Goal: Contribute content

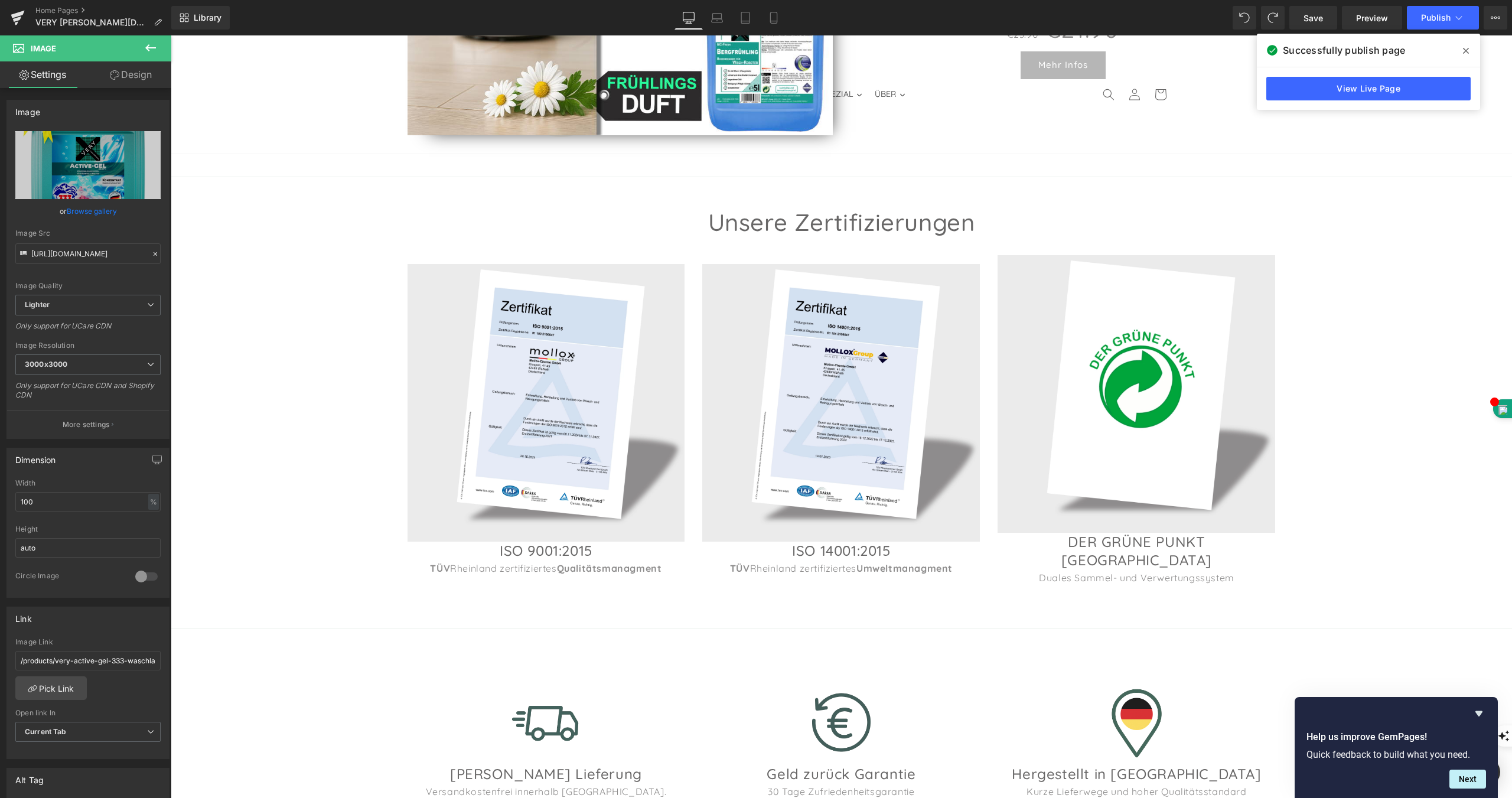
scroll to position [827, 0]
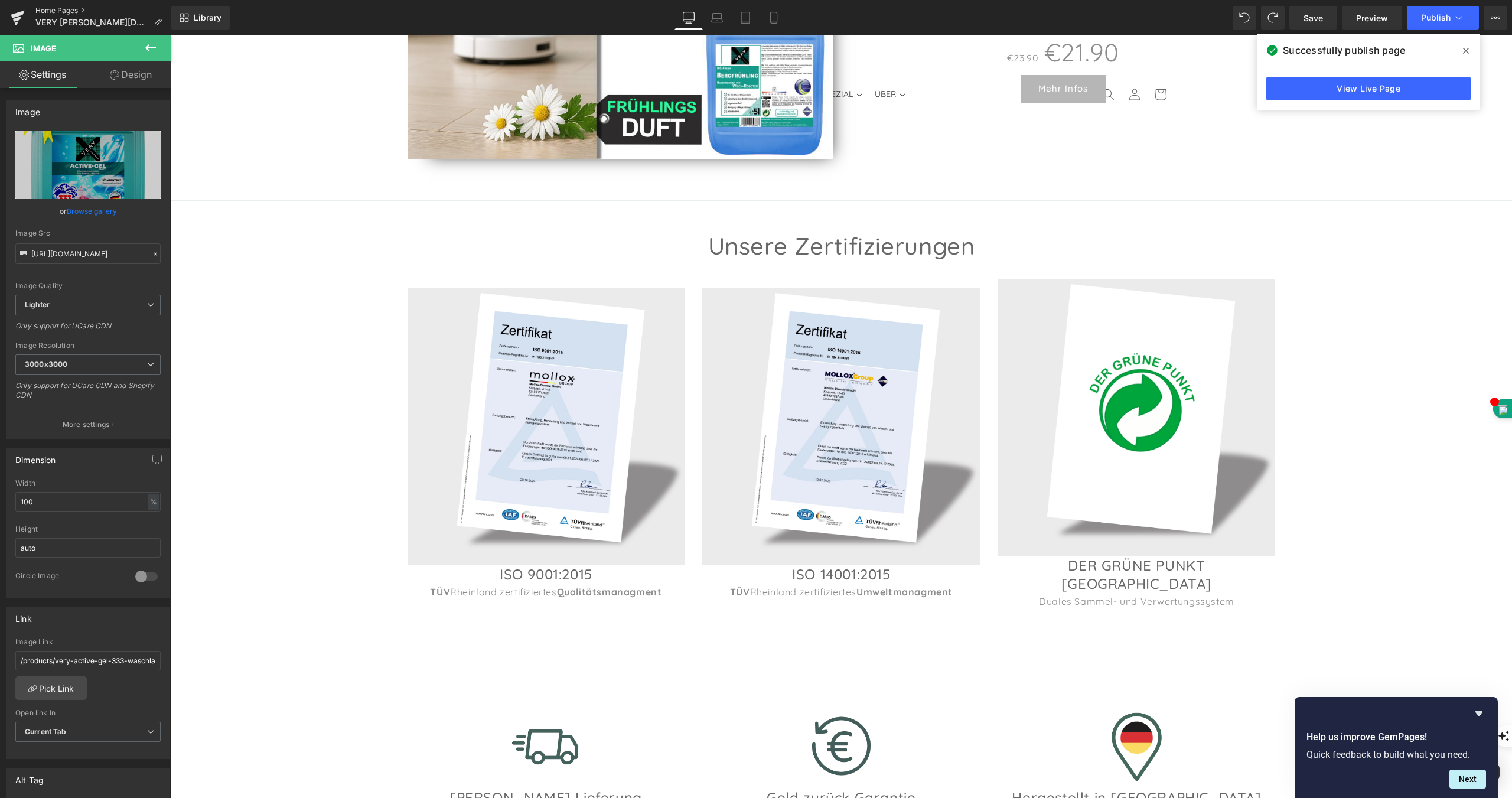
click at [68, 9] on link "Home Pages" at bounding box center [103, 10] width 136 height 9
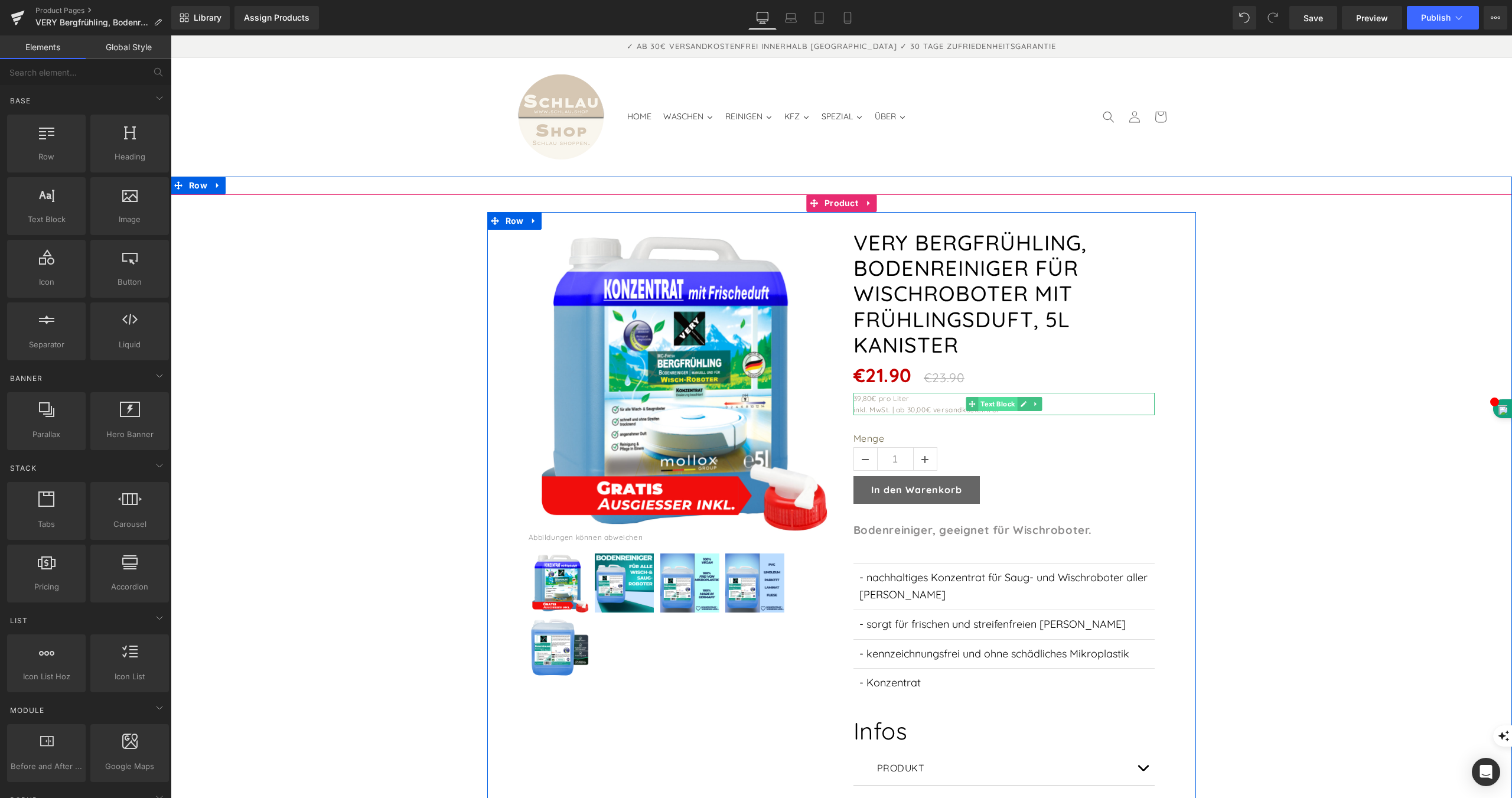
click at [1000, 396] on span "Text Block" at bounding box center [998, 403] width 39 height 14
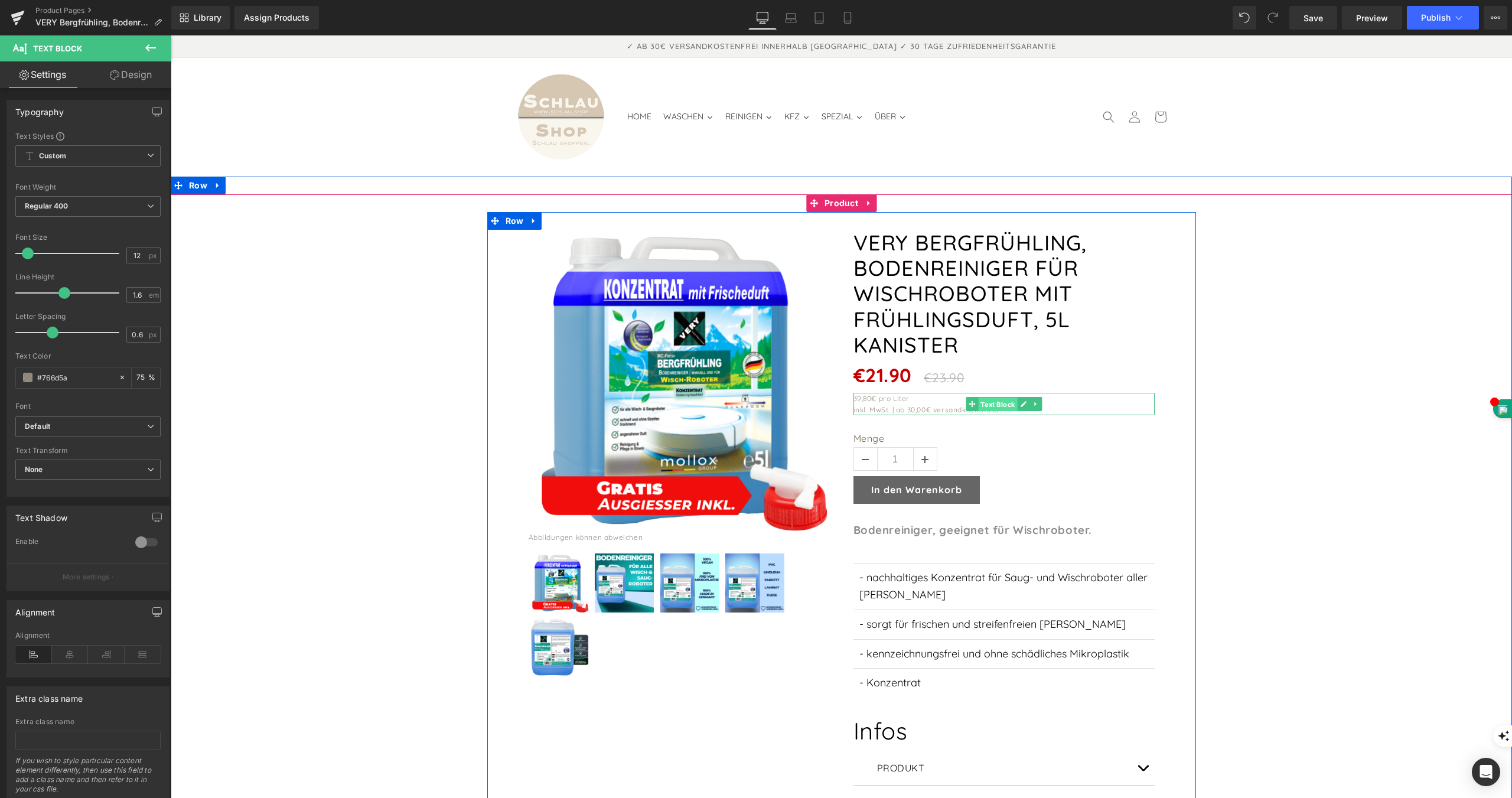
click at [1000, 397] on span "Text Block" at bounding box center [998, 404] width 39 height 14
click at [877, 393] on div "39,80€ pro Liter" at bounding box center [1004, 398] width 301 height 11
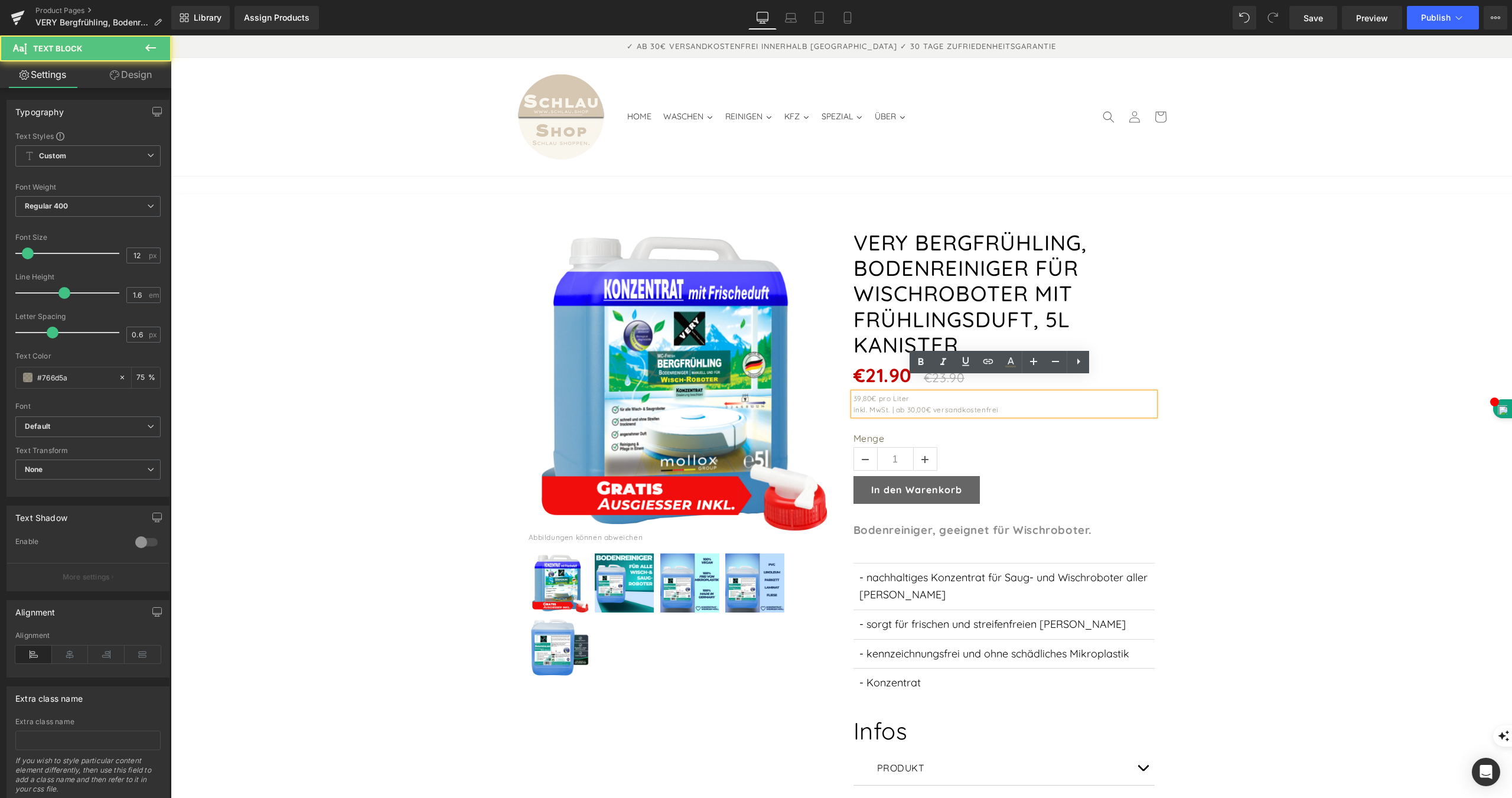
click at [869, 393] on div "39,80€ pro Liter" at bounding box center [1004, 398] width 301 height 11
drag, startPoint x: 869, startPoint y: 381, endPoint x: 849, endPoint y: 382, distance: 20.0
click at [854, 393] on div "39,80€ pro Liter" at bounding box center [1004, 398] width 301 height 11
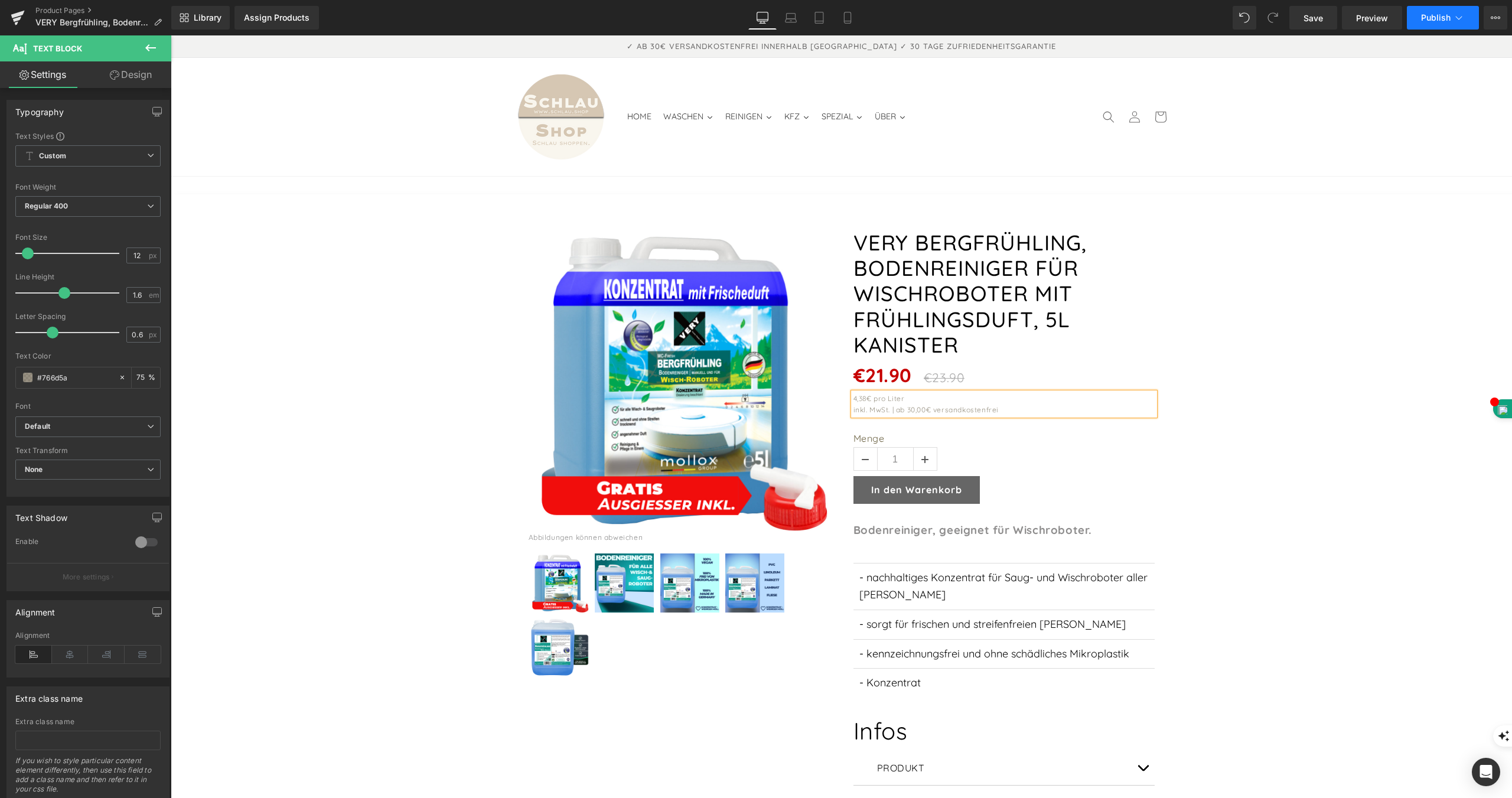
click at [1430, 17] on span "Publish" at bounding box center [1435, 18] width 29 height 9
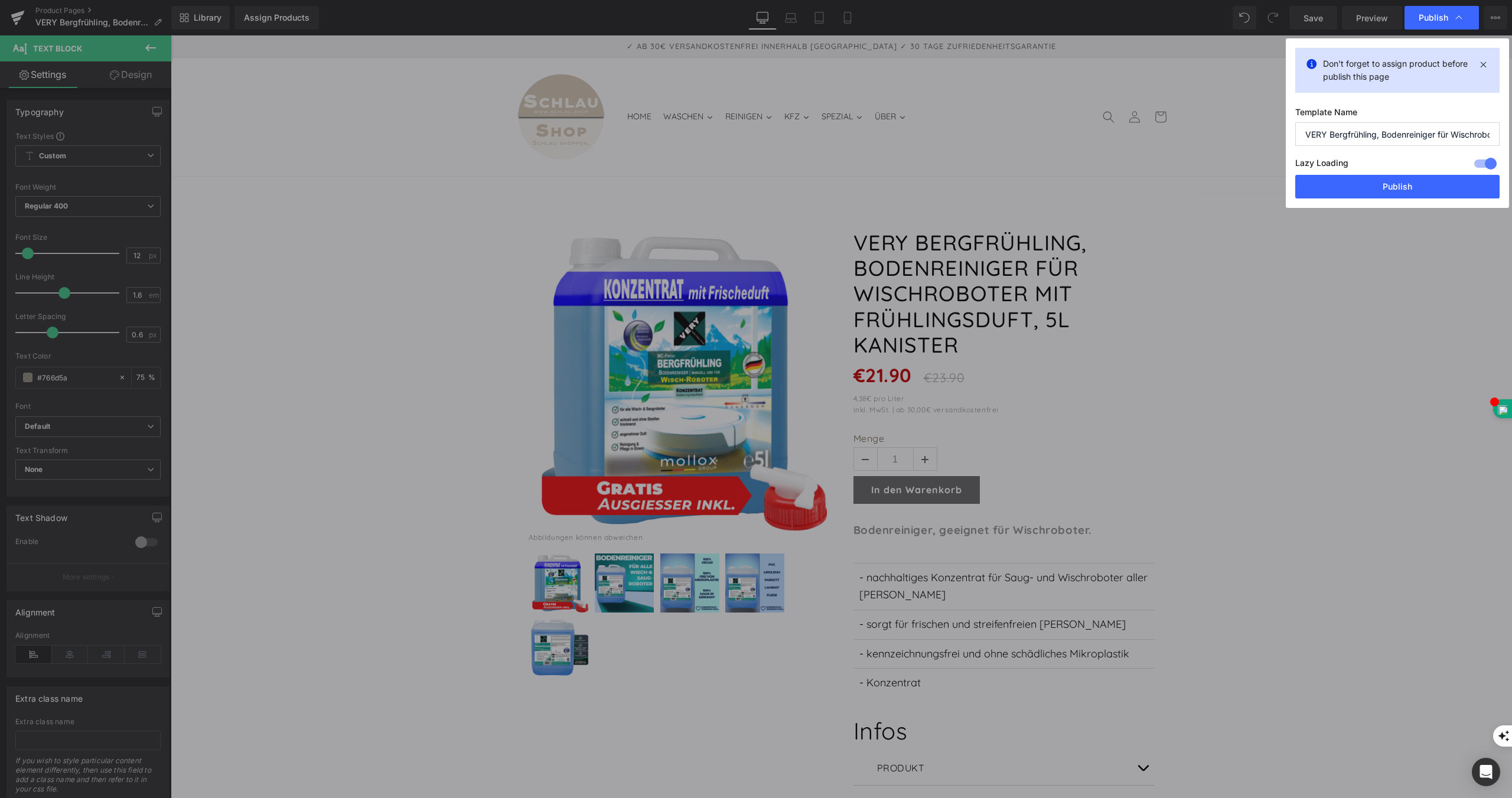
drag, startPoint x: 1422, startPoint y: 190, endPoint x: 467, endPoint y: 0, distance: 973.7
click at [1421, 189] on button "Publish" at bounding box center [1398, 187] width 205 height 24
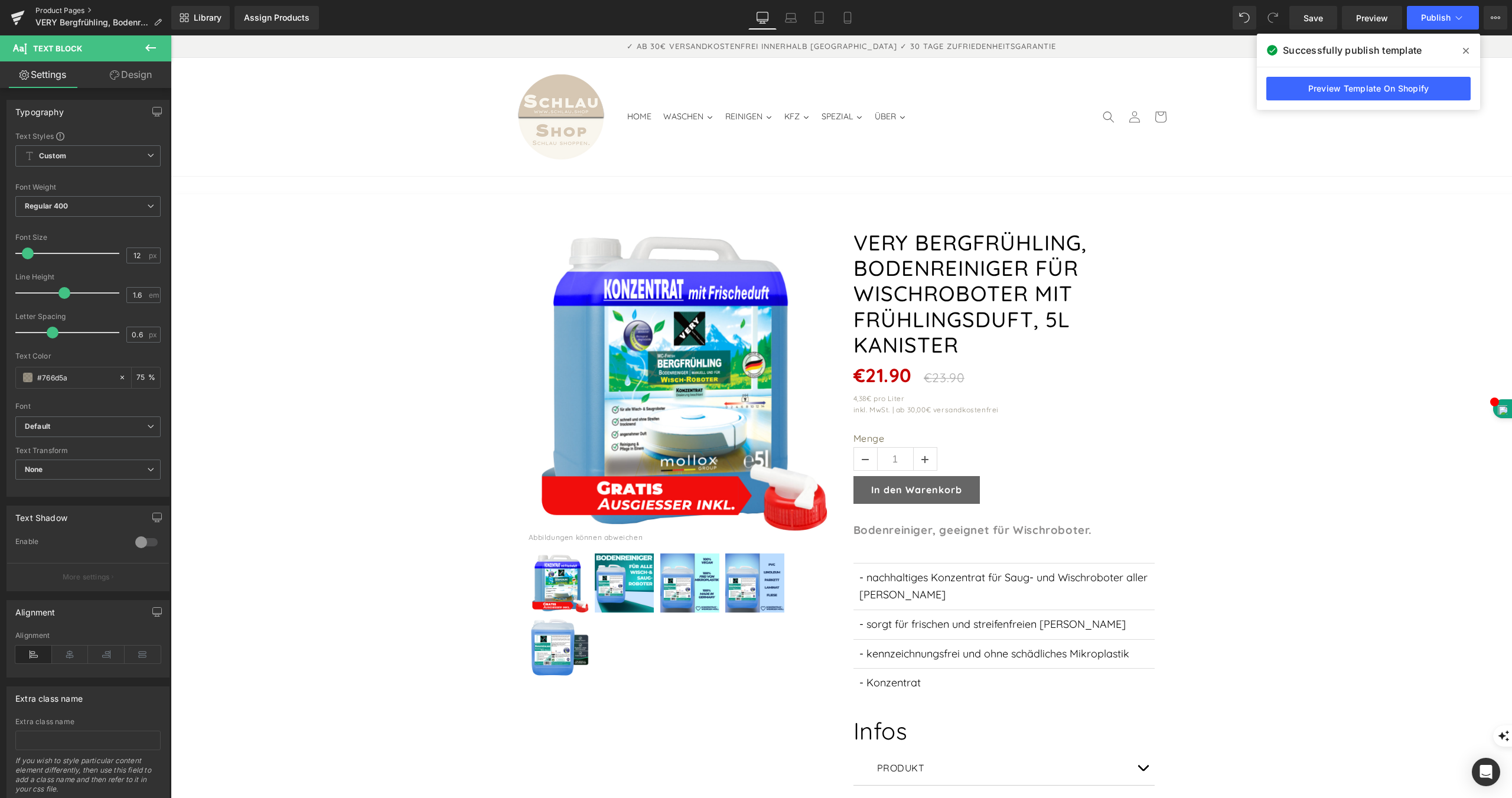
click at [82, 9] on link "Product Pages" at bounding box center [103, 10] width 136 height 9
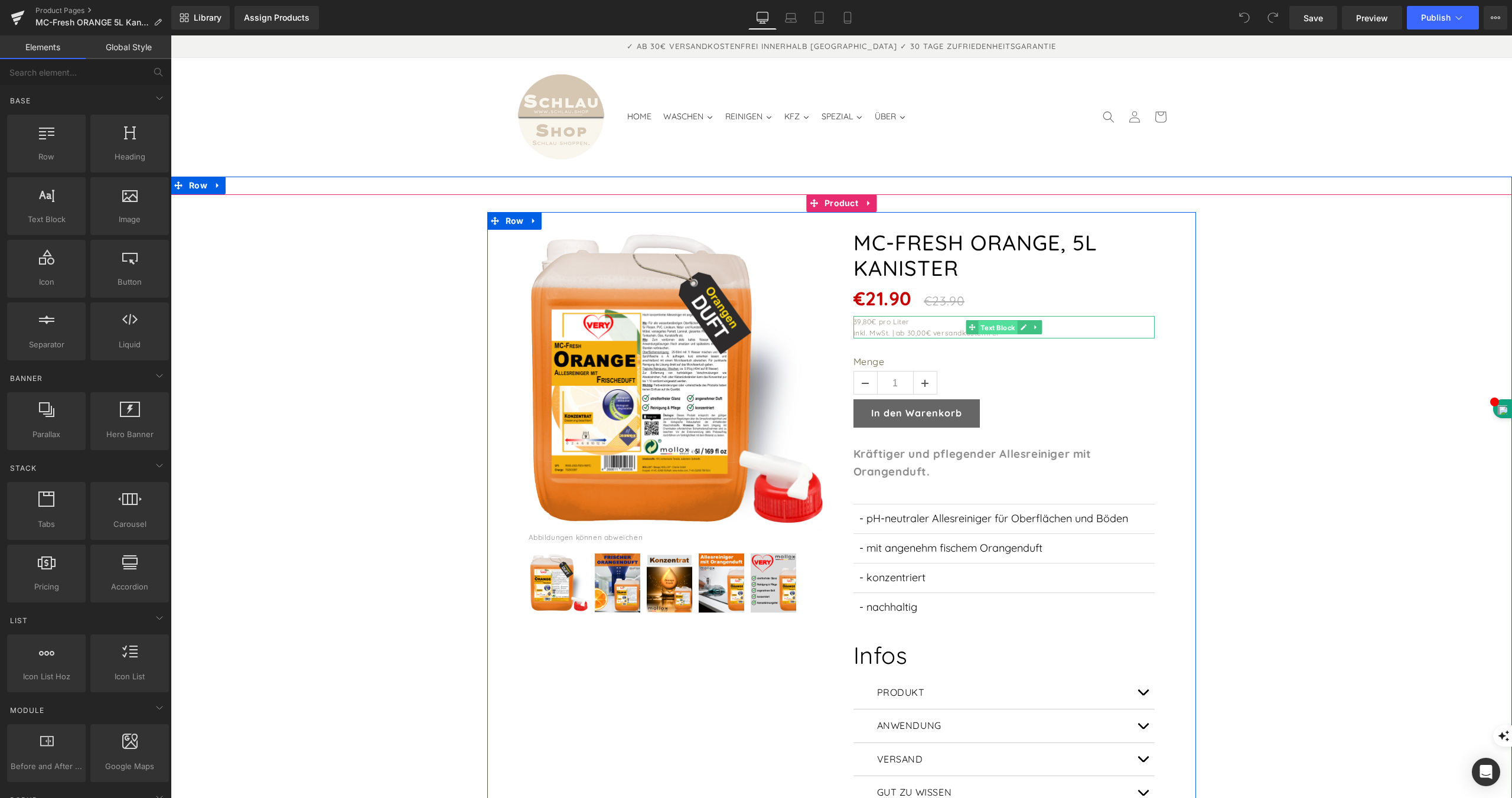
click at [999, 321] on span "Text Block" at bounding box center [998, 327] width 39 height 14
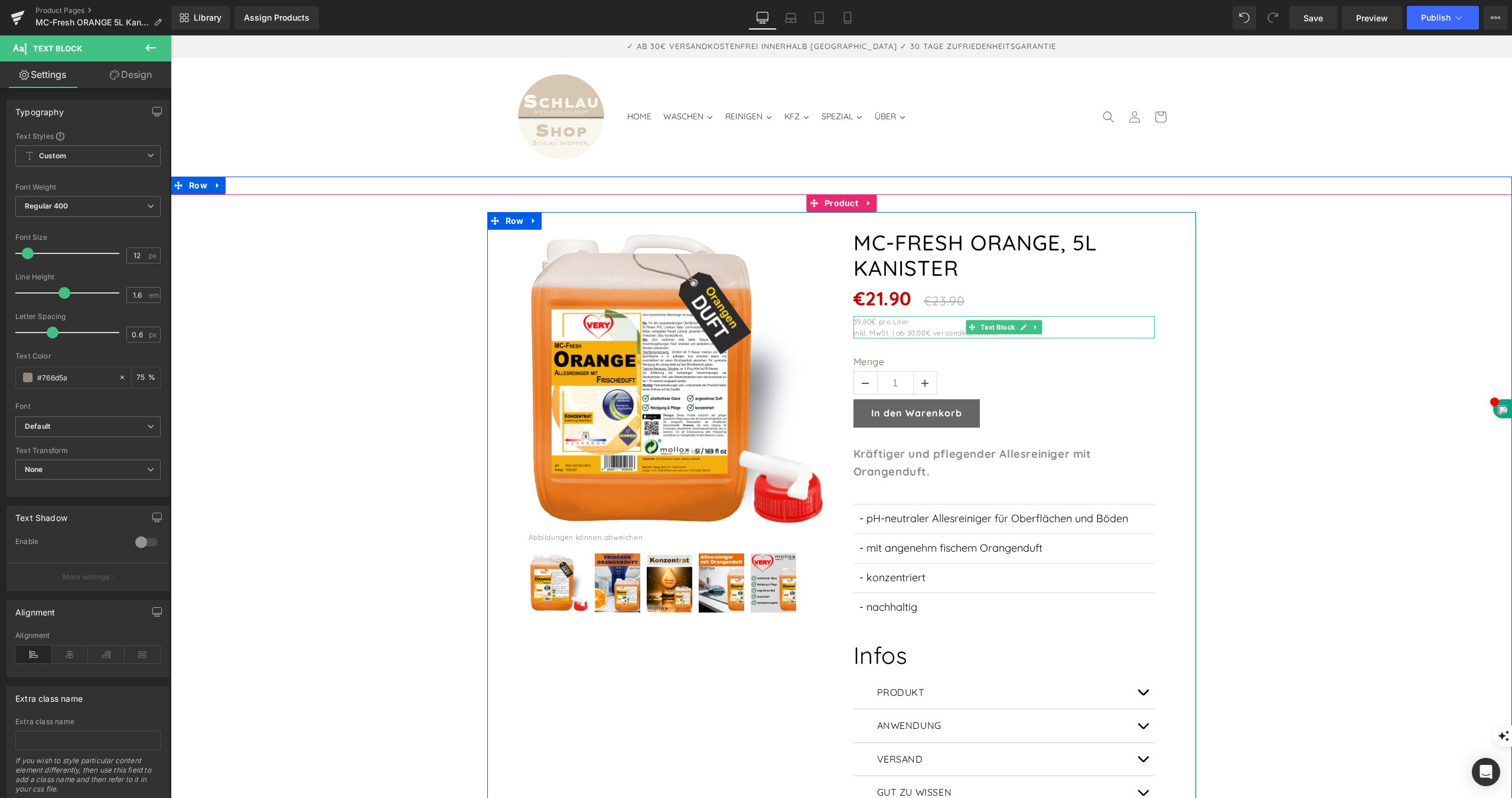
click at [867, 316] on div "39,80€ pro Liter" at bounding box center [1004, 322] width 301 height 11
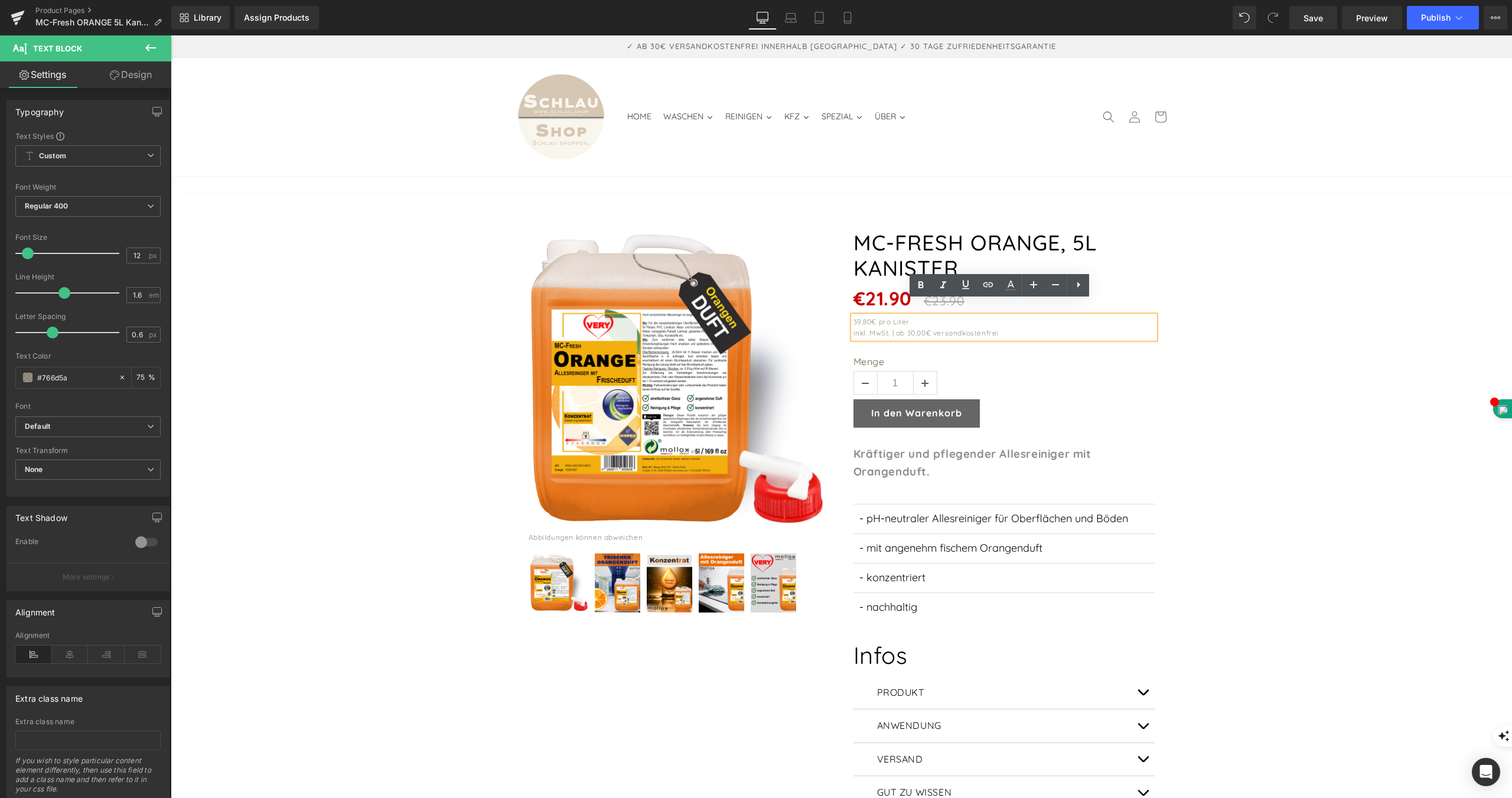
click at [869, 316] on div "39,80€ pro Liter" at bounding box center [1004, 322] width 301 height 11
drag, startPoint x: 869, startPoint y: 307, endPoint x: 850, endPoint y: 304, distance: 19.2
click at [854, 316] on div "39,80€ pro Liter" at bounding box center [1004, 322] width 301 height 11
click at [1434, 10] on button "Publish" at bounding box center [1443, 18] width 72 height 24
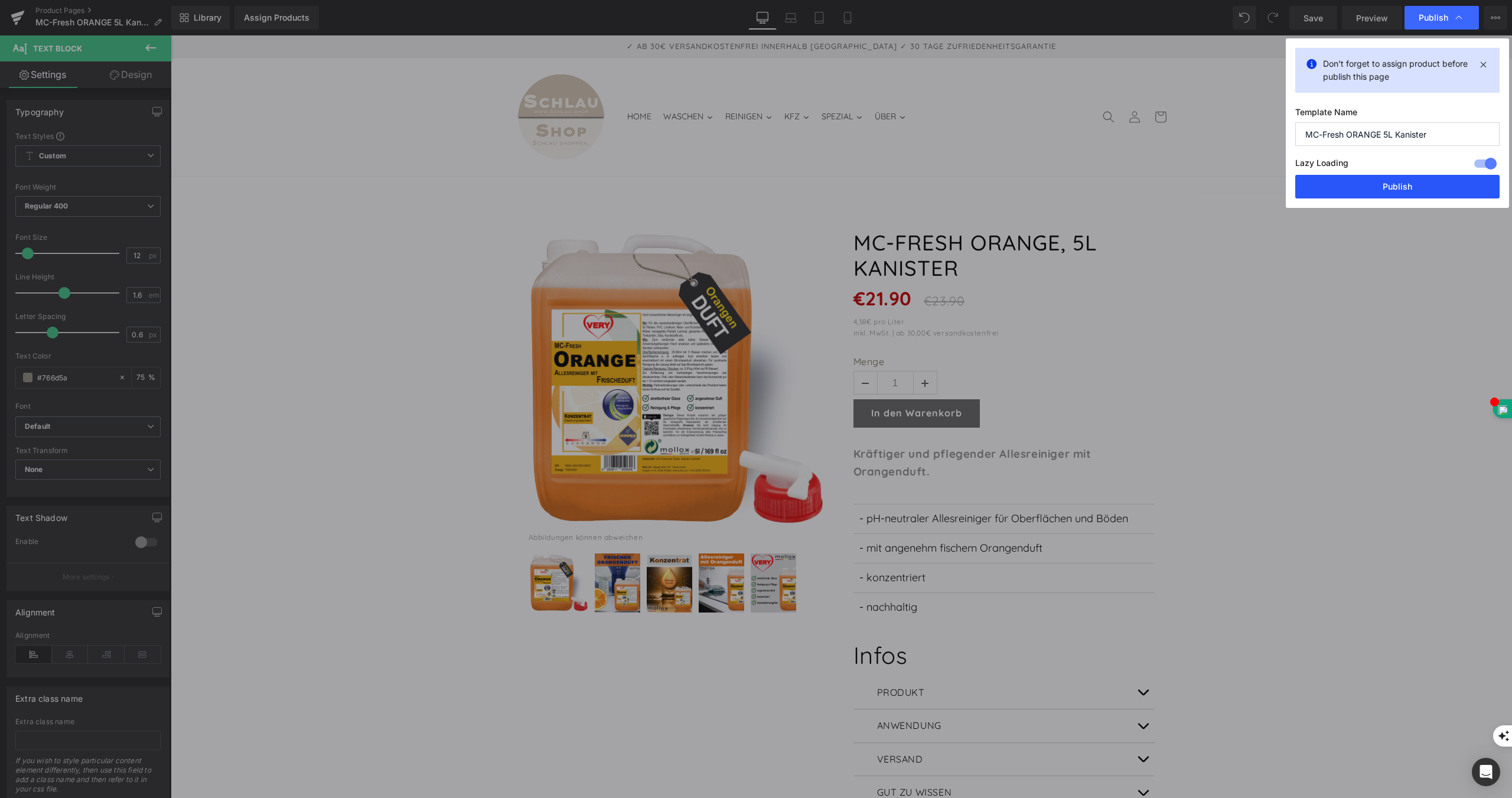
click at [1392, 184] on button "Publish" at bounding box center [1398, 187] width 205 height 24
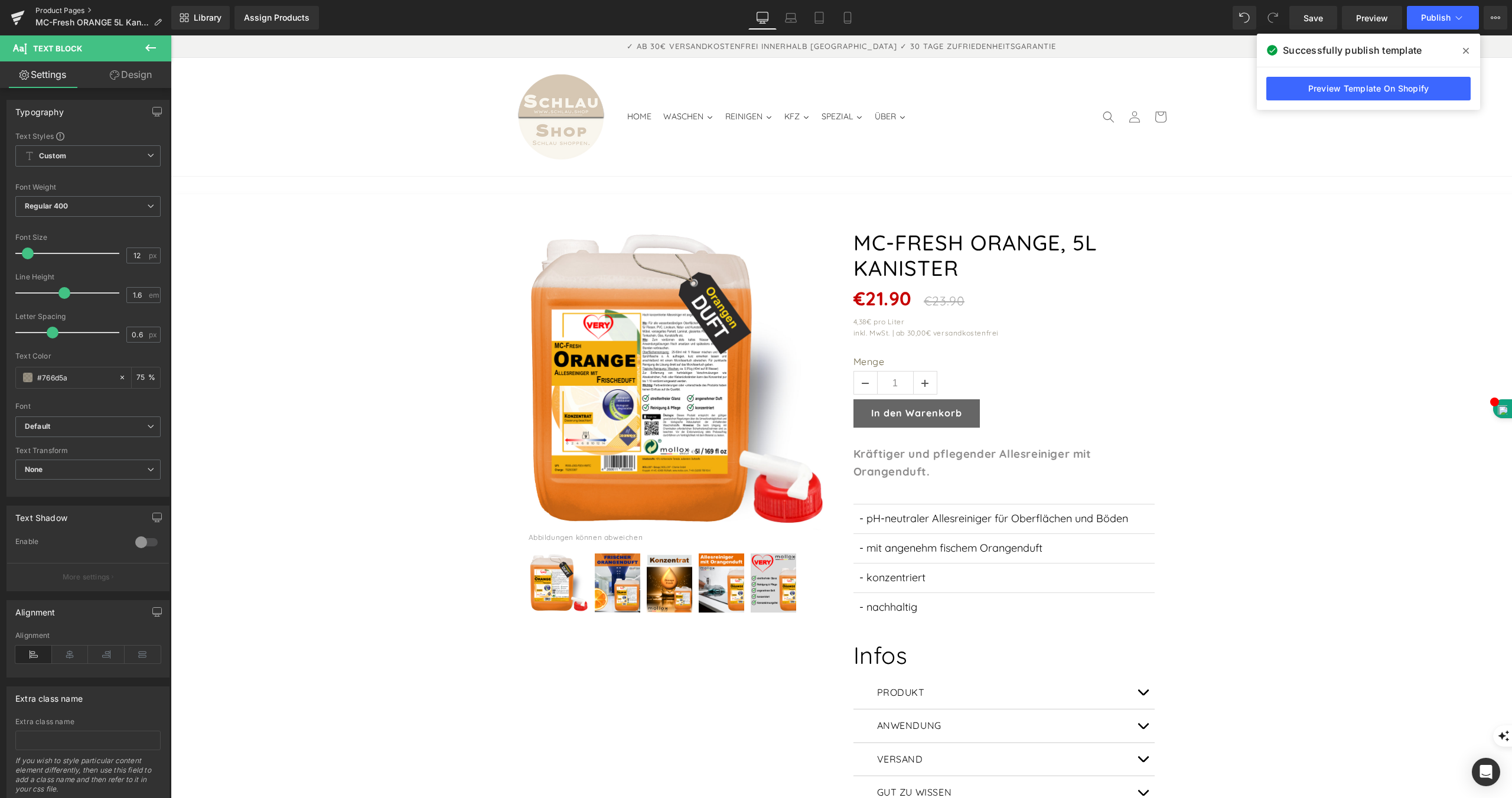
click at [58, 7] on link "Product Pages" at bounding box center [103, 10] width 136 height 9
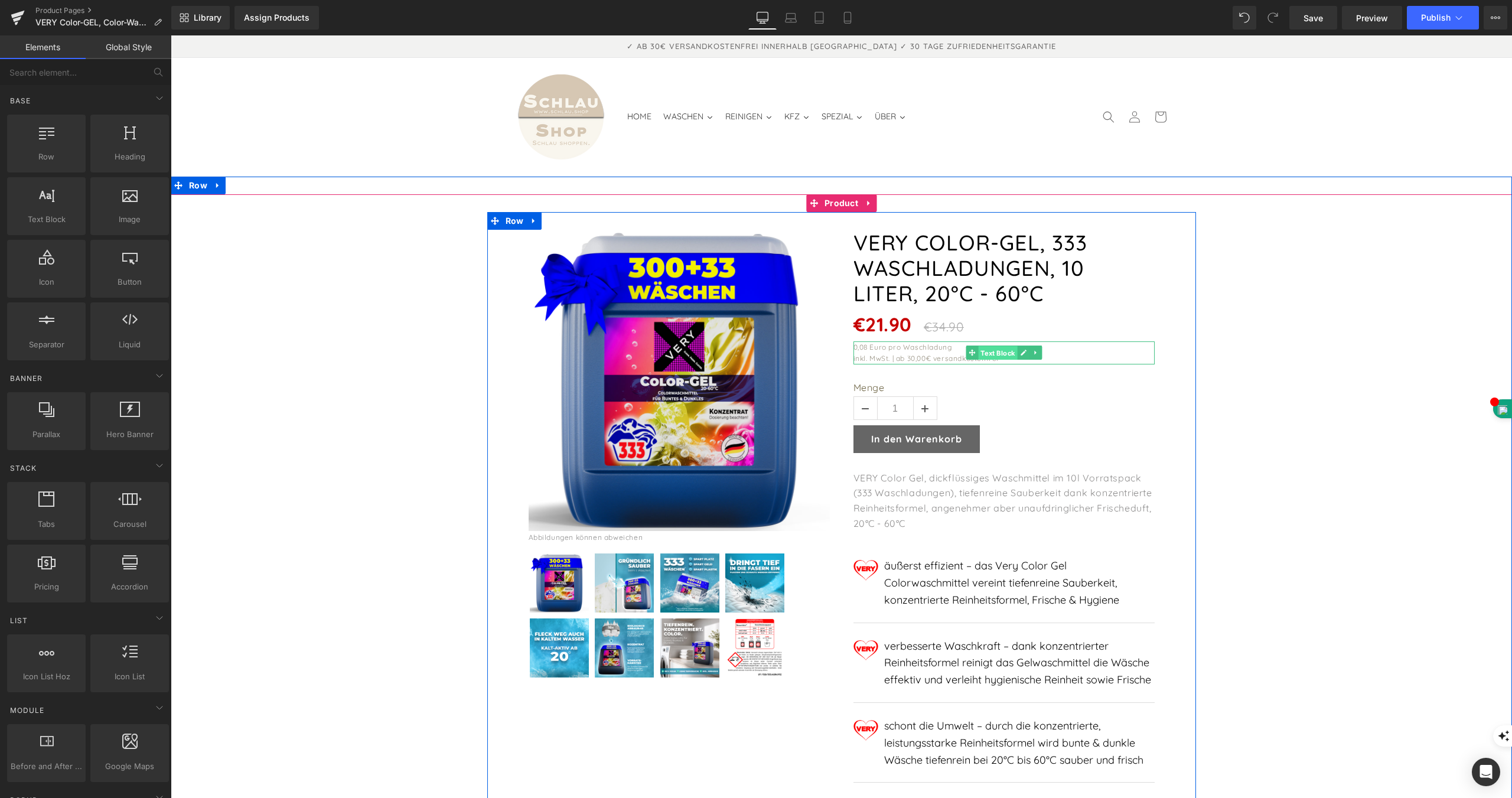
click at [998, 346] on span "Text Block" at bounding box center [998, 353] width 39 height 14
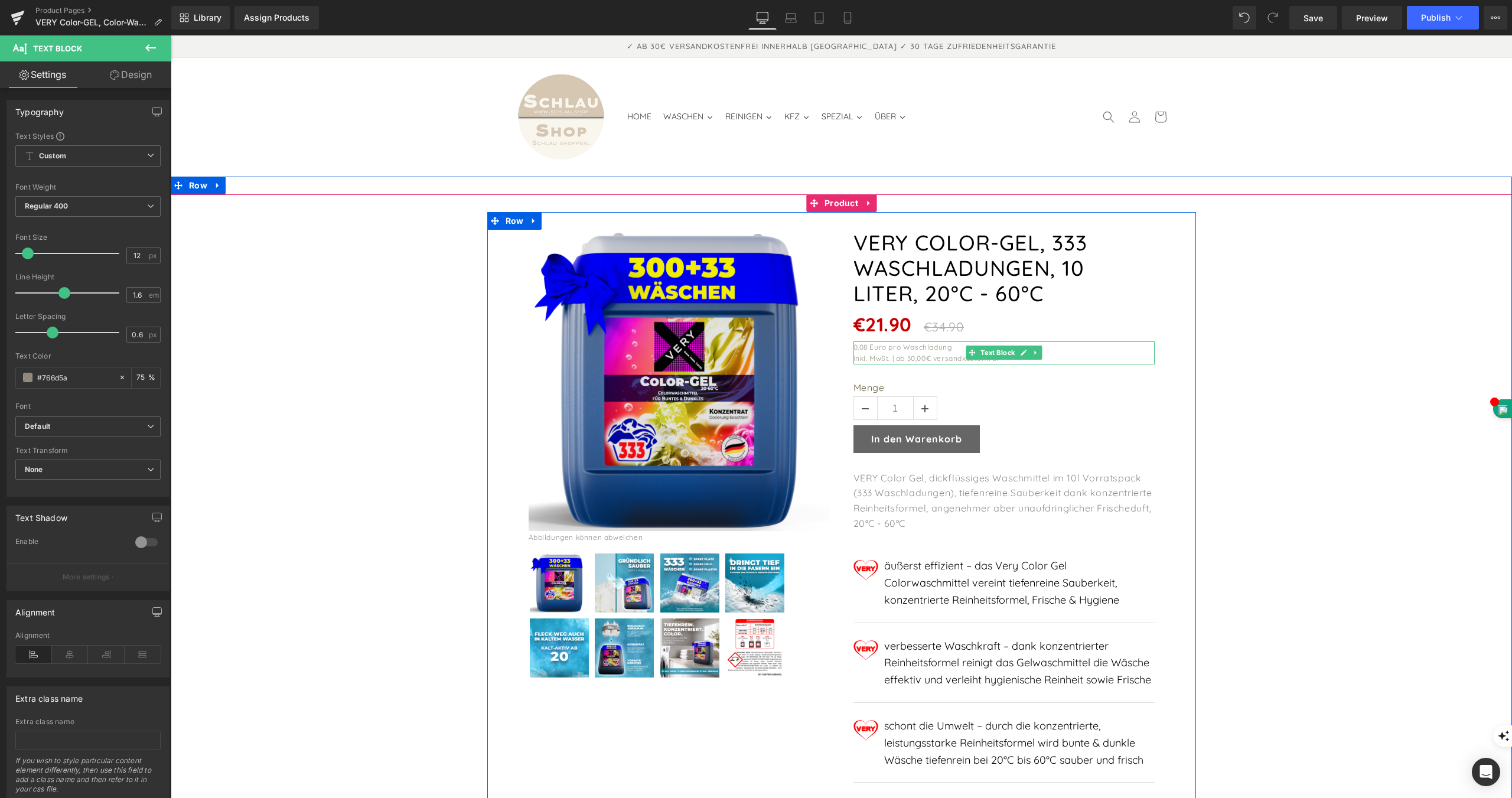
click at [864, 341] on div "0,08 Euro pro Waschladung" at bounding box center [1004, 347] width 301 height 11
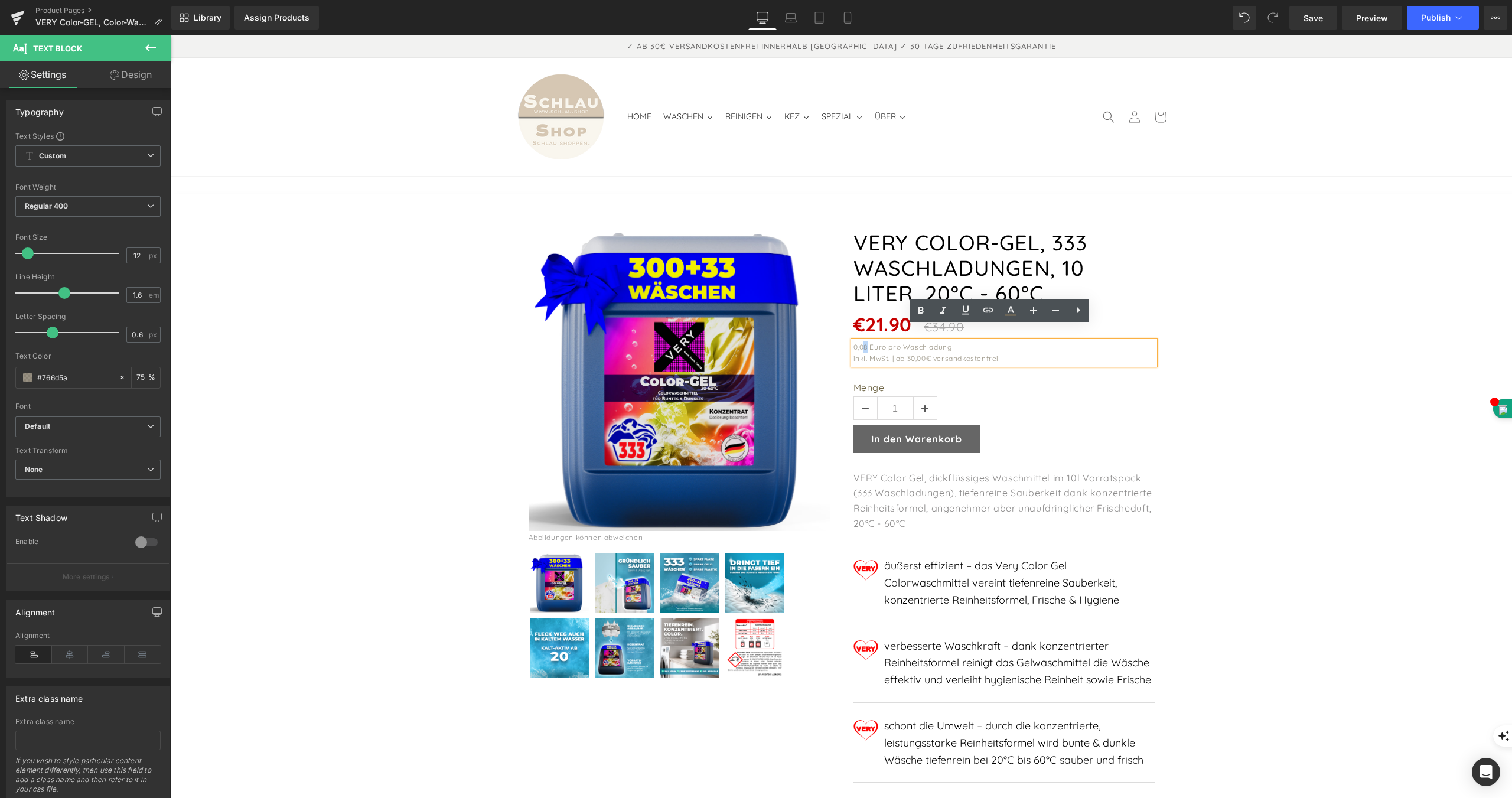
click at [861, 341] on div "0,08 Euro pro Waschladung" at bounding box center [1004, 347] width 301 height 11
click at [1441, 15] on span "Publish" at bounding box center [1435, 18] width 29 height 9
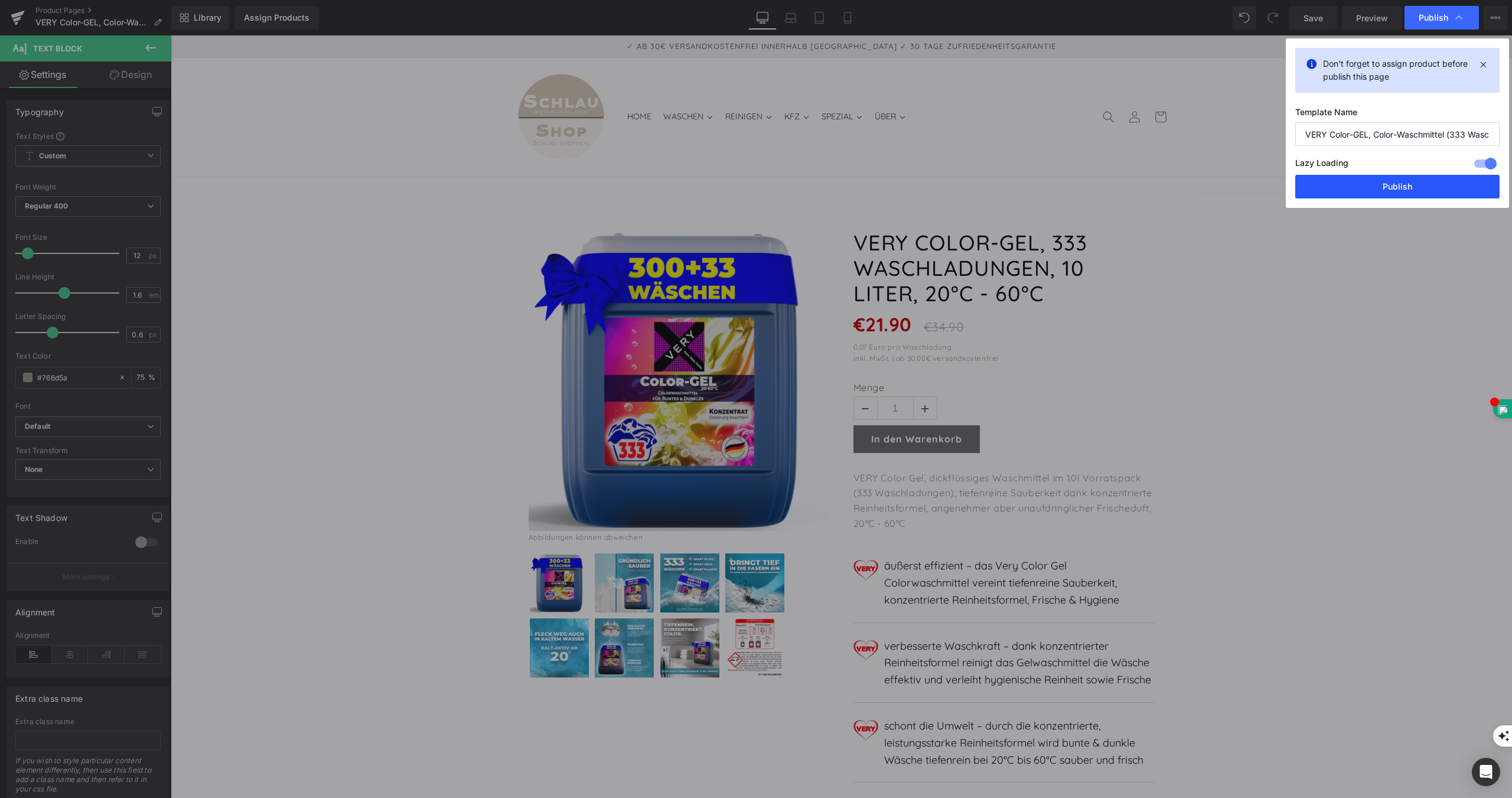
click at [1427, 182] on button "Publish" at bounding box center [1398, 187] width 205 height 24
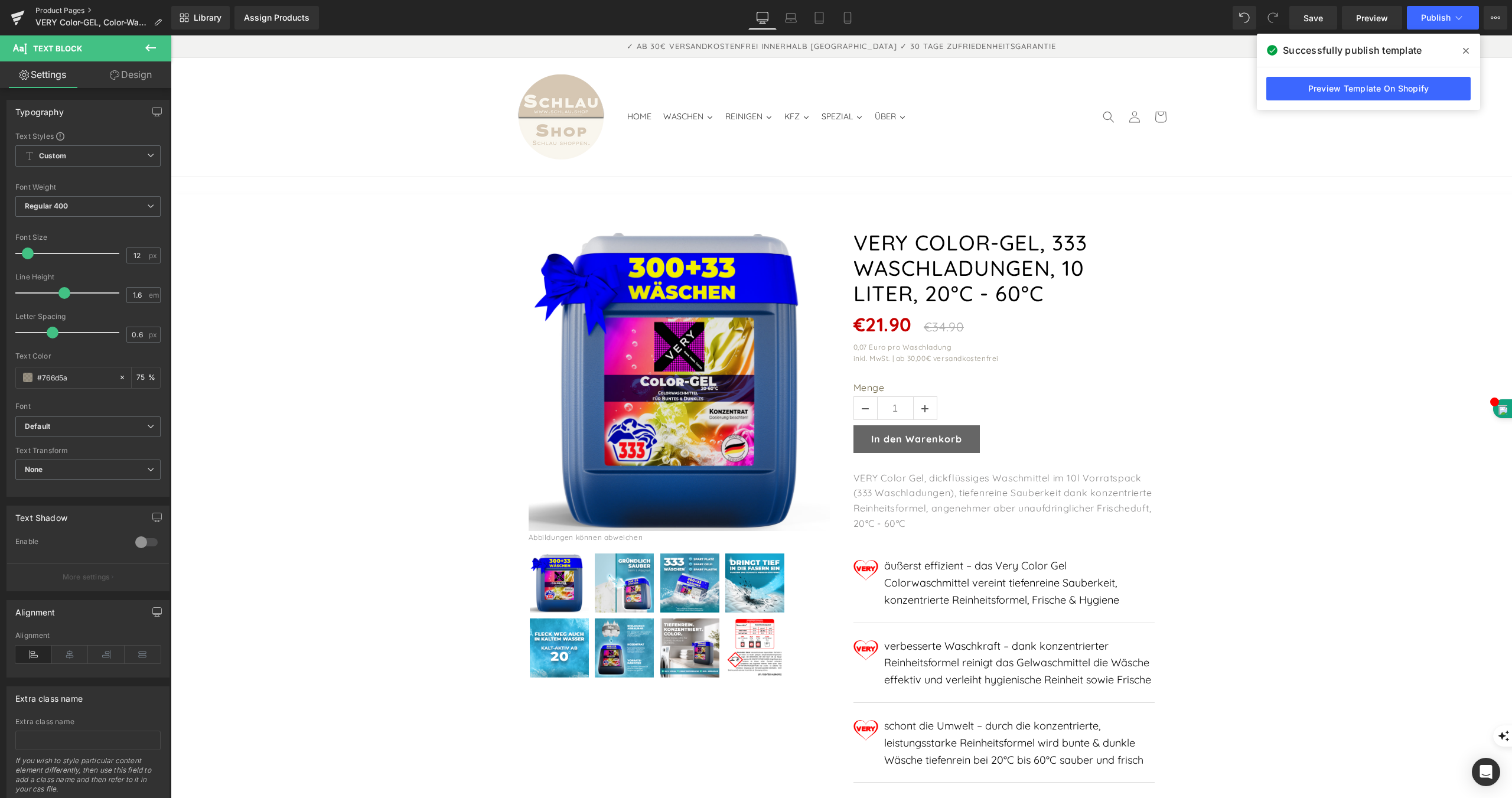
click at [65, 8] on link "Product Pages" at bounding box center [103, 10] width 136 height 9
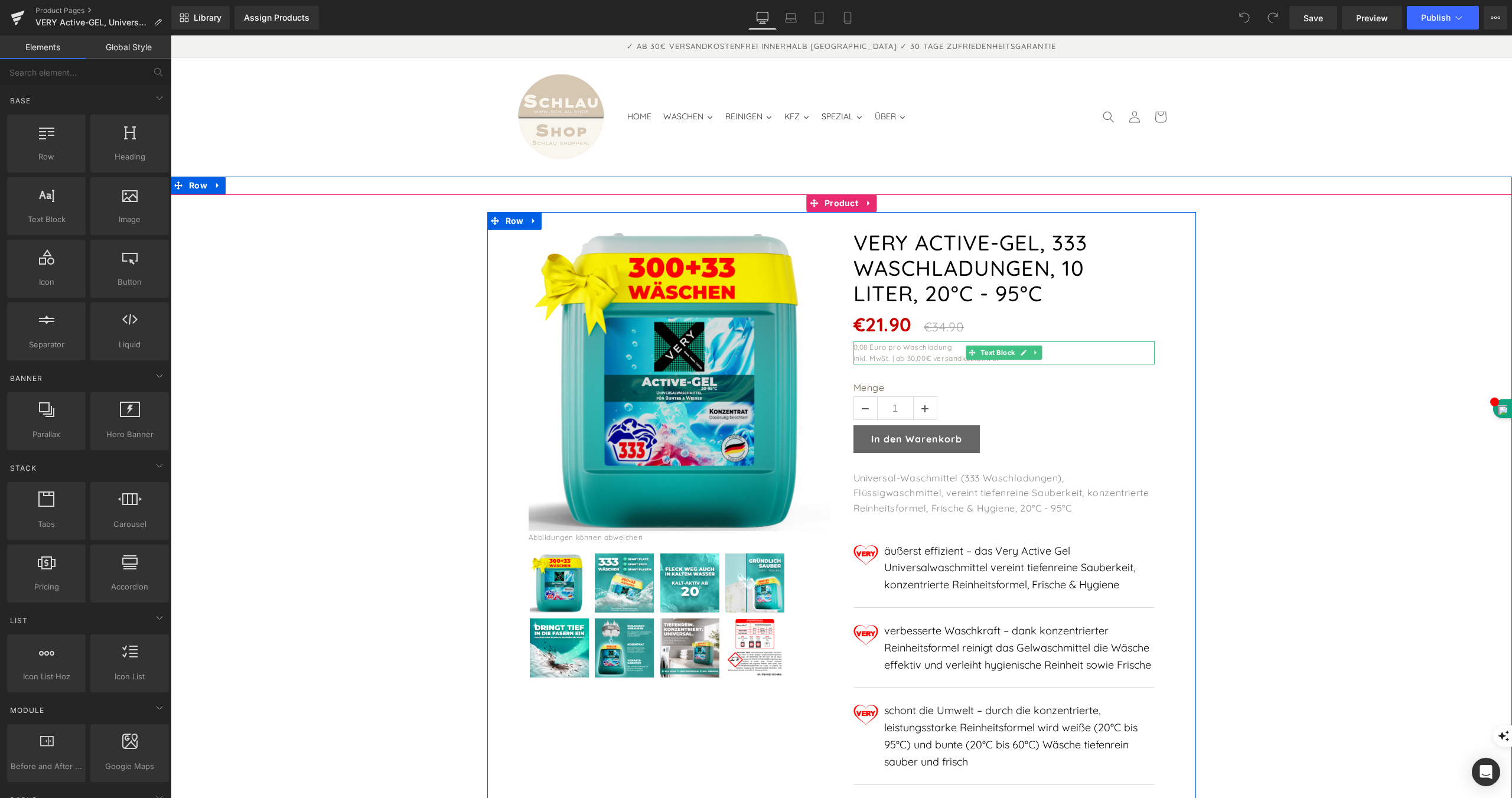
click at [890, 341] on div "0,08 Euro pro Waschladung" at bounding box center [1004, 347] width 301 height 11
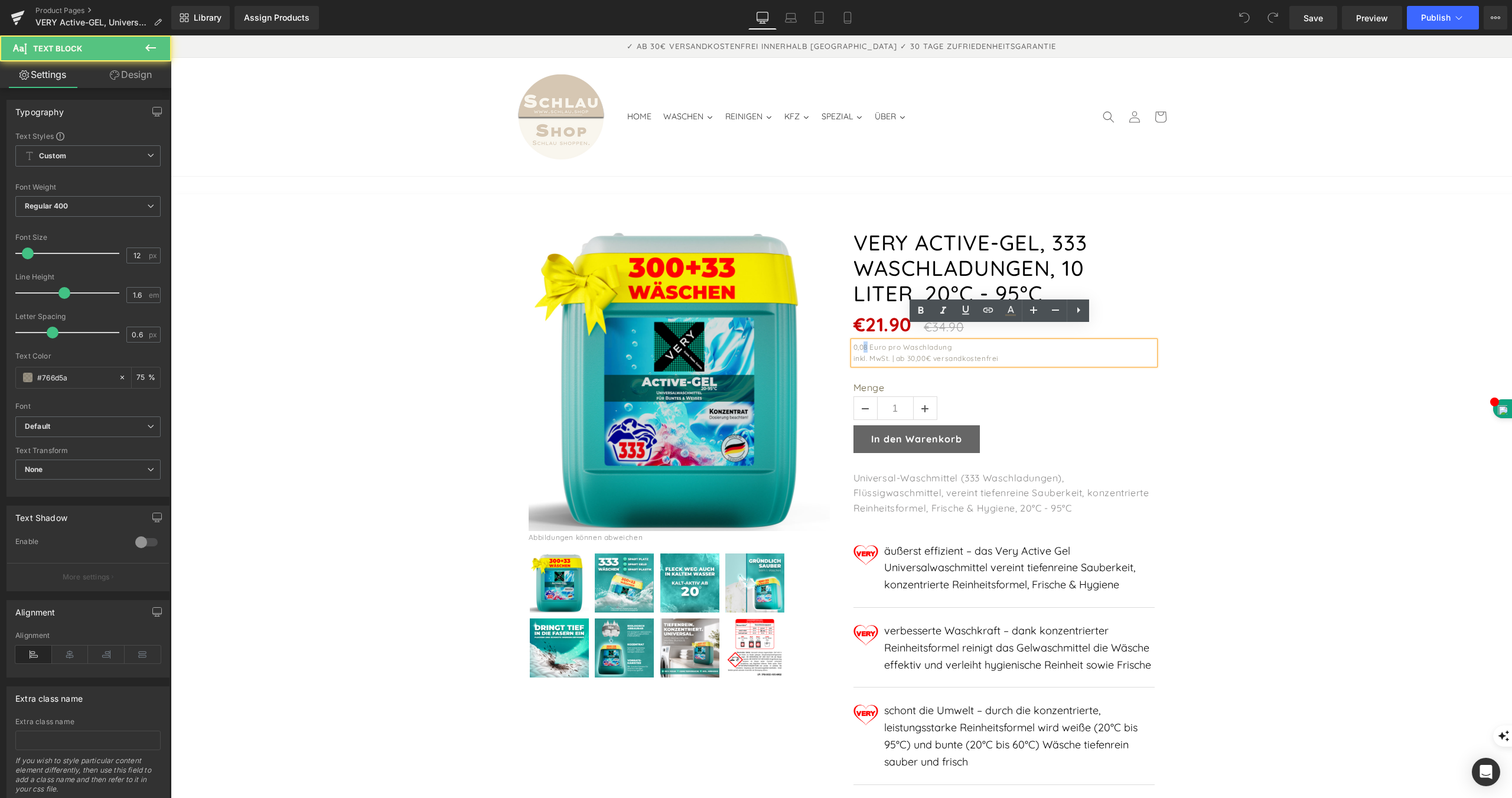
click at [860, 341] on div "0,08 Euro pro Waschladung" at bounding box center [1004, 347] width 301 height 11
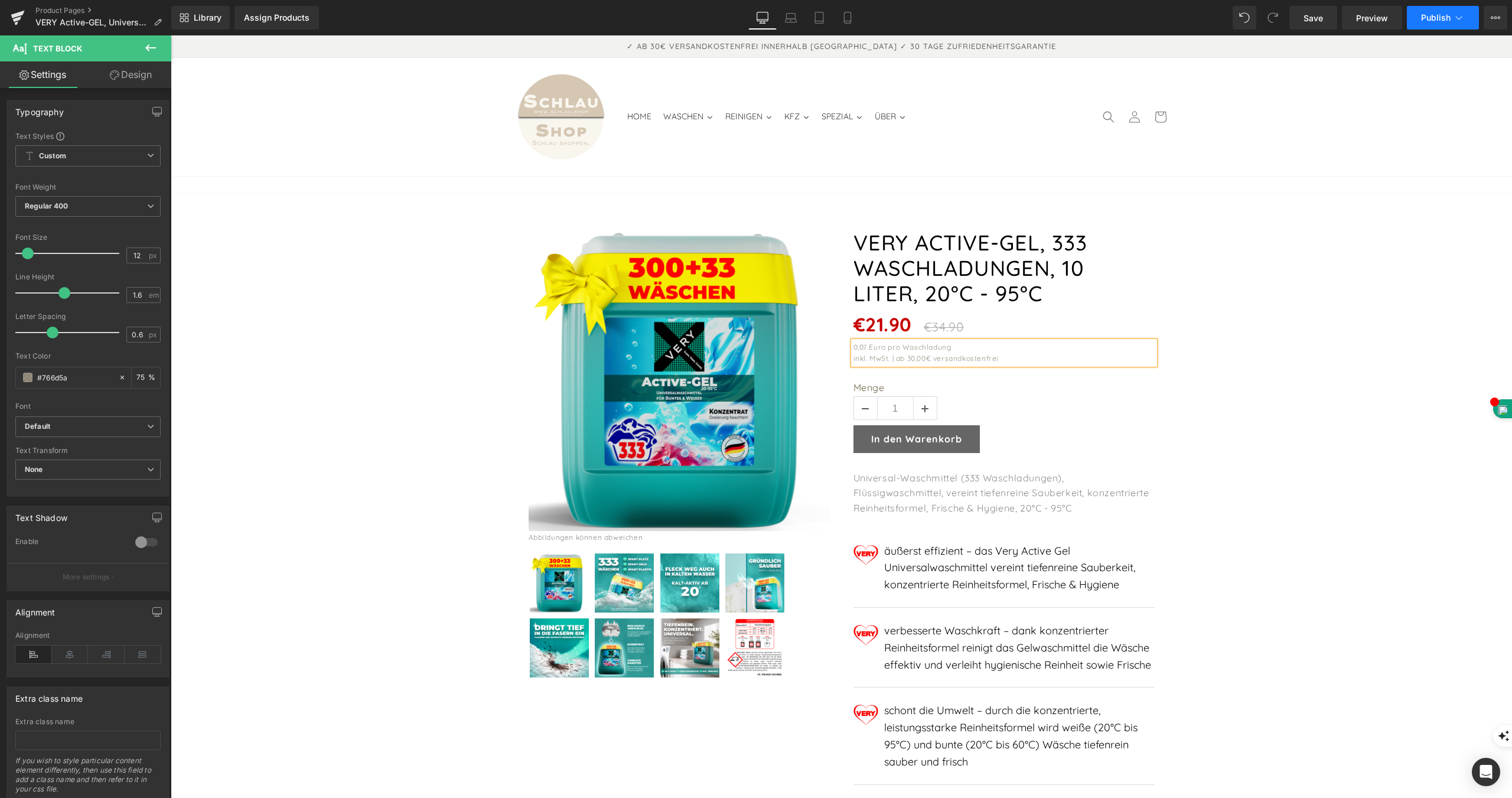
click at [1440, 15] on span "Publish" at bounding box center [1435, 18] width 29 height 9
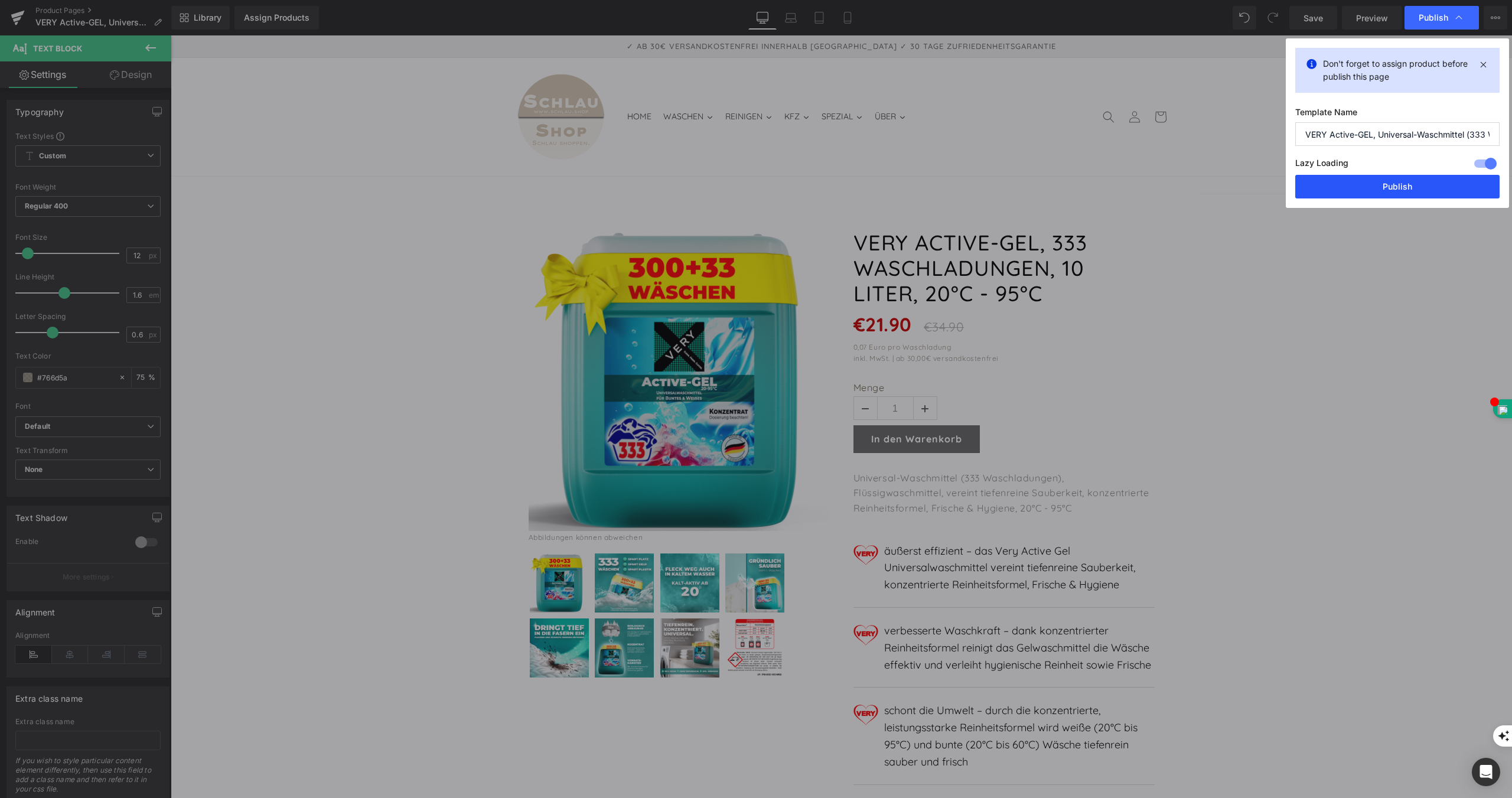
click at [1391, 184] on button "Publish" at bounding box center [1398, 187] width 205 height 24
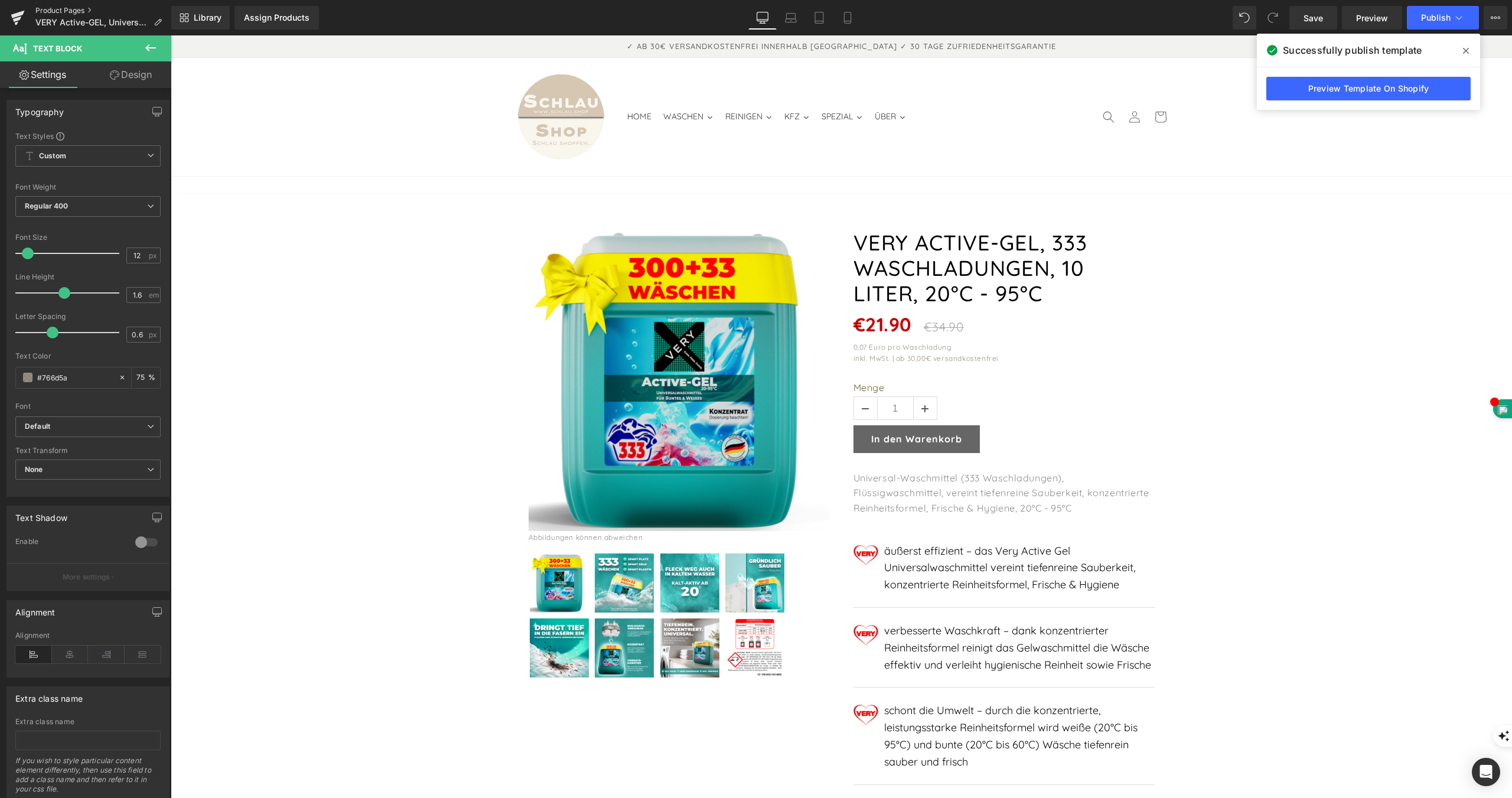
click at [72, 7] on link "Product Pages" at bounding box center [103, 10] width 136 height 9
